Goal: Task Accomplishment & Management: Use online tool/utility

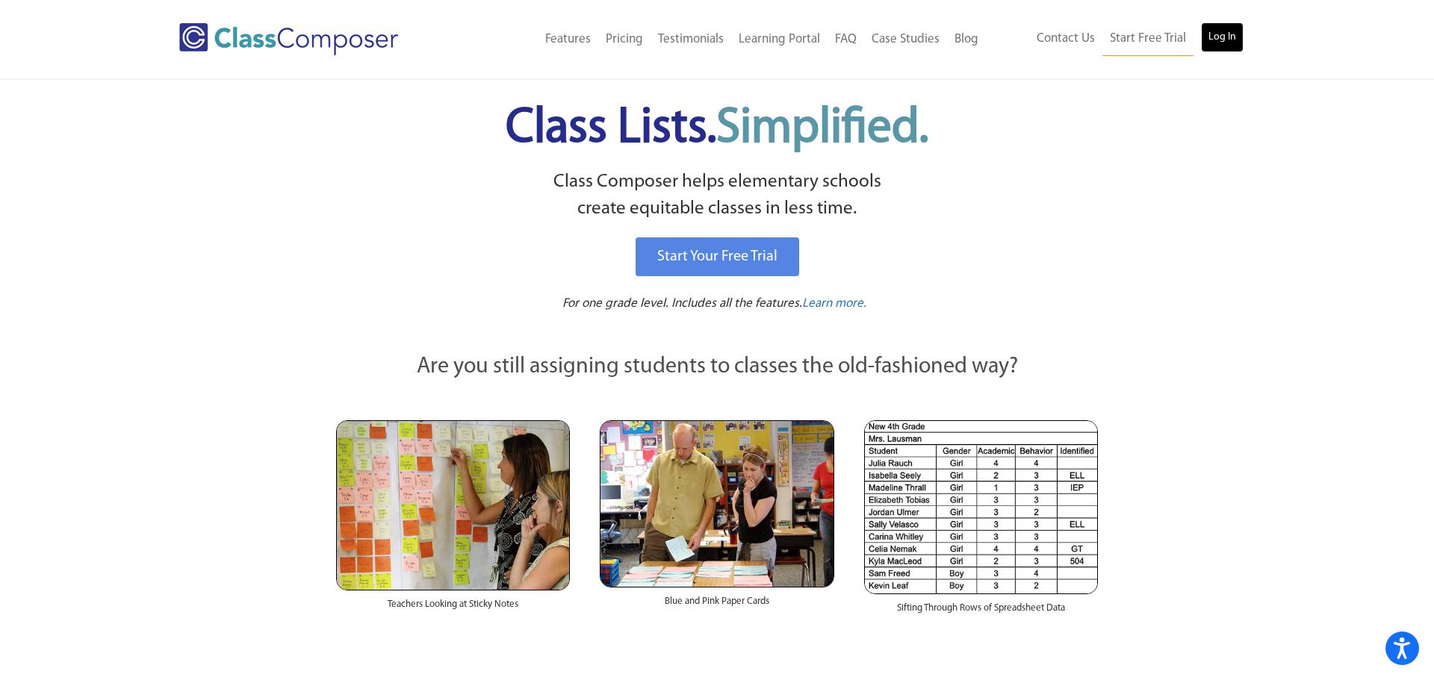
click at [1213, 37] on link "Log In" at bounding box center [1222, 37] width 43 height 30
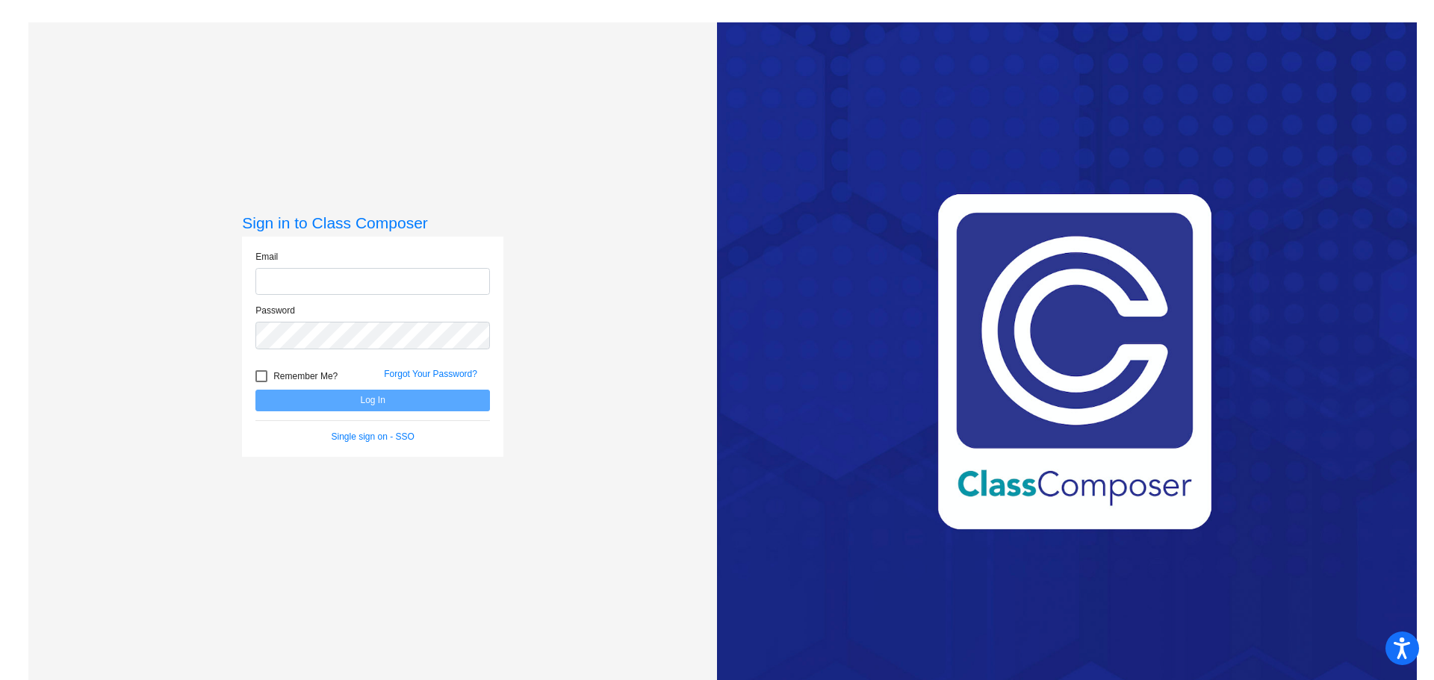
type input "[EMAIL_ADDRESS][DOMAIN_NAME]"
click at [391, 396] on button "Log In" at bounding box center [372, 401] width 235 height 22
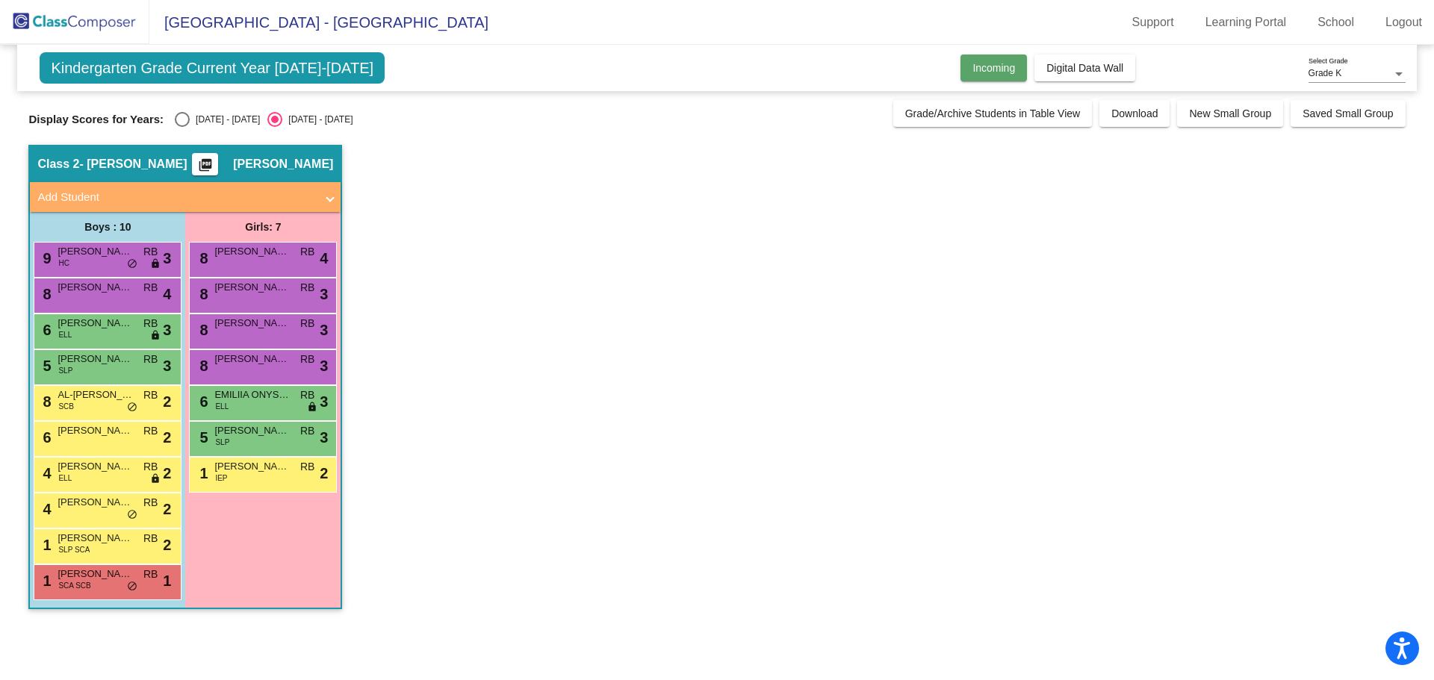
click at [975, 72] on span "Incoming" at bounding box center [993, 68] width 43 height 12
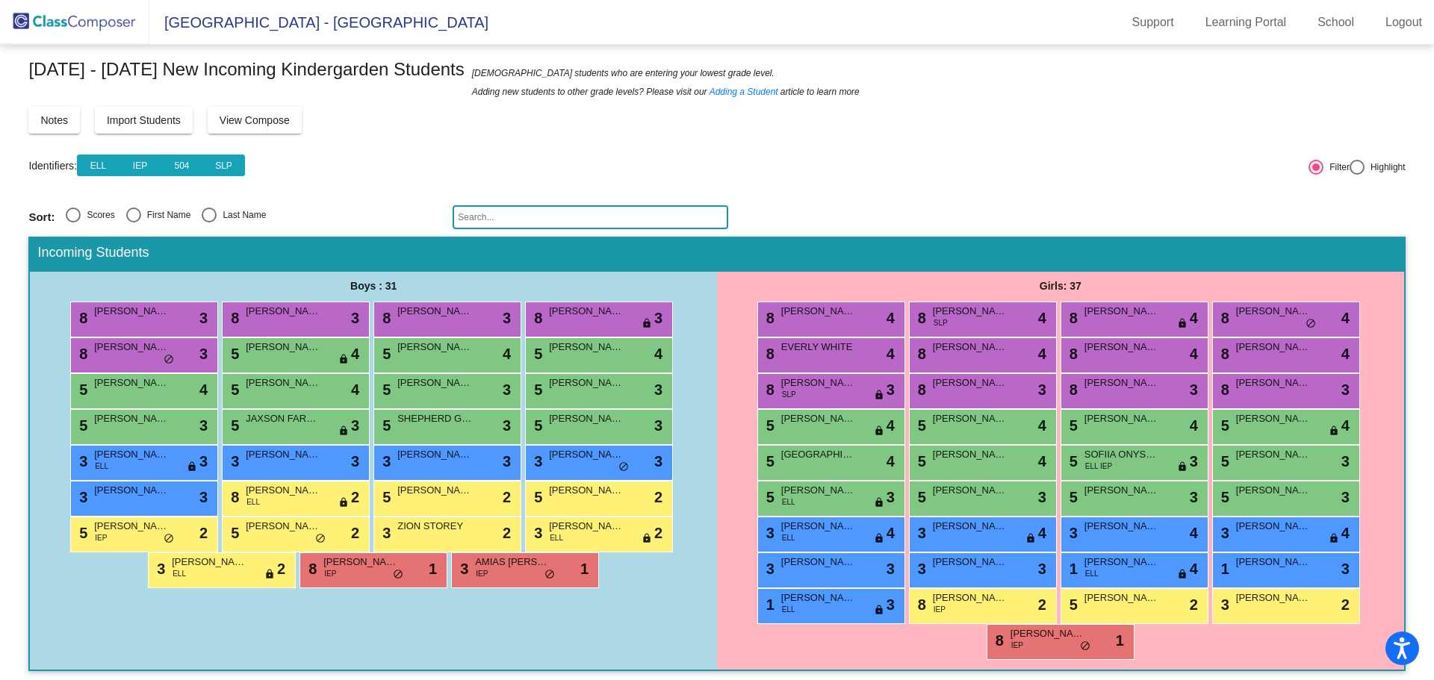
scroll to position [22, 0]
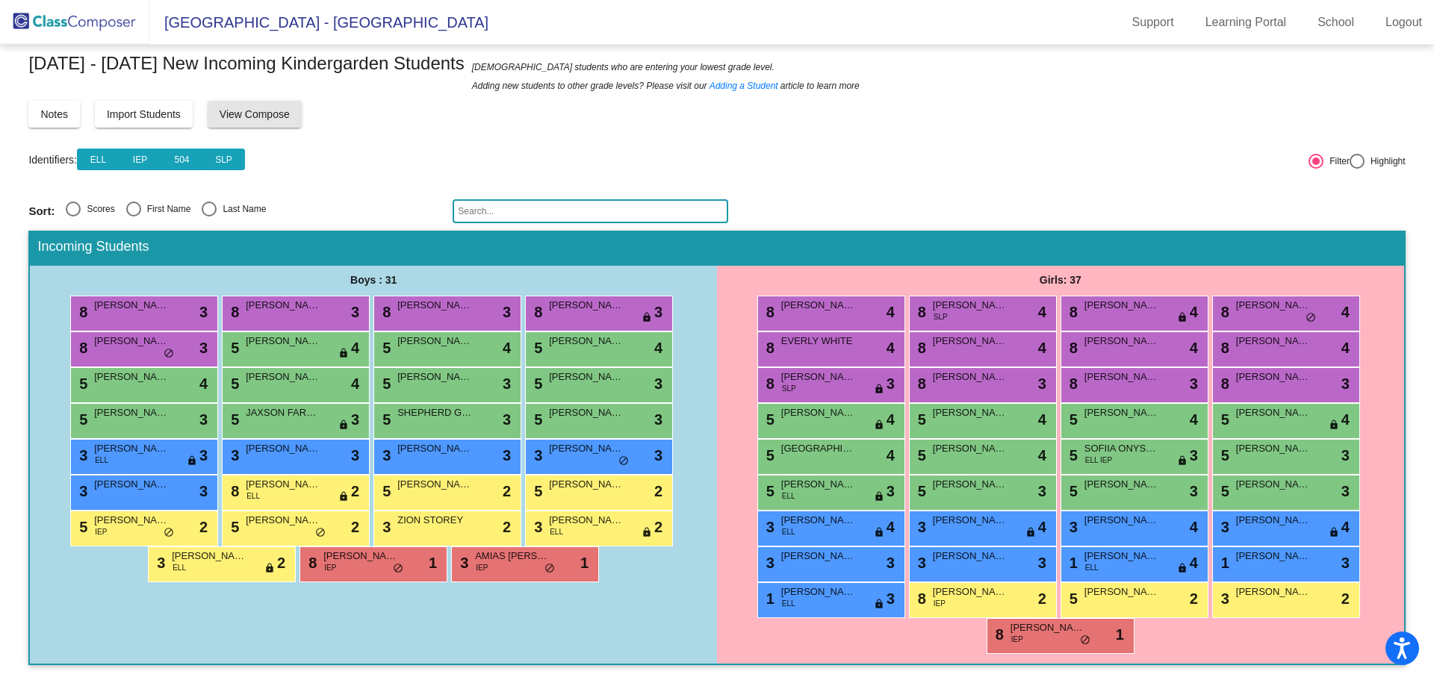
click at [289, 117] on span "View Compose" at bounding box center [255, 114] width 70 height 12
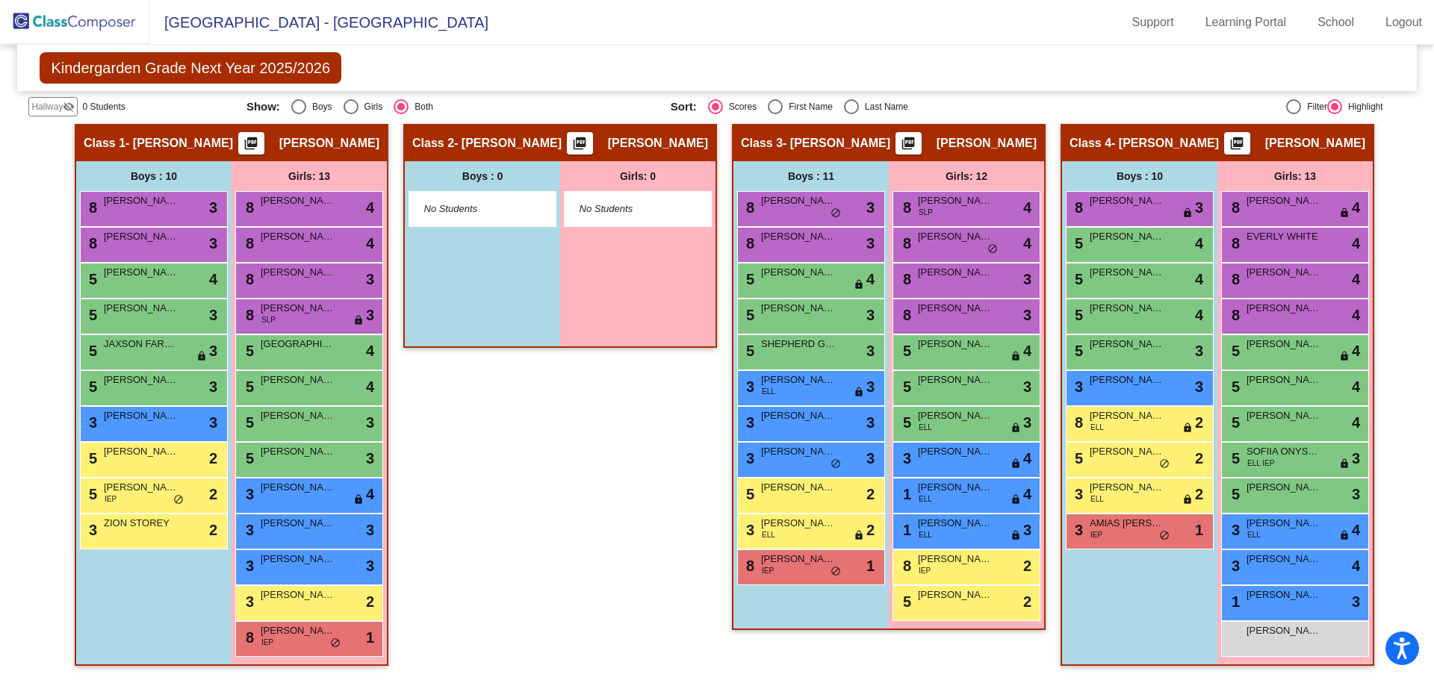
scroll to position [260, 0]
